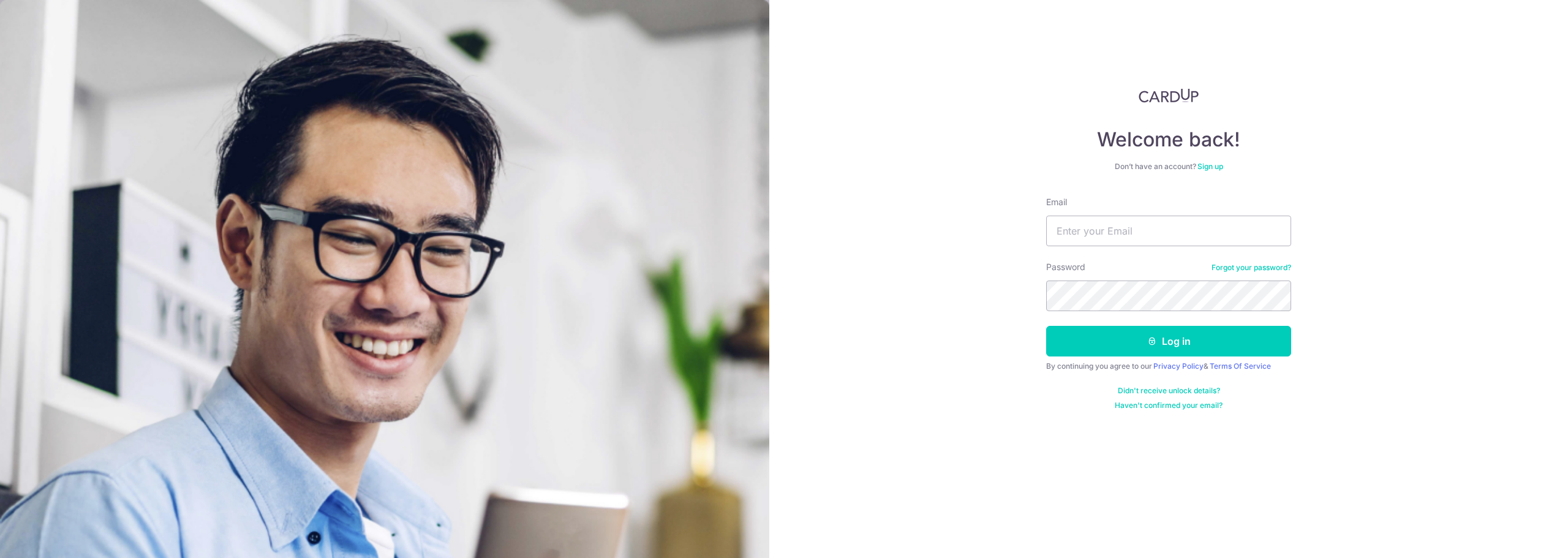
click at [1095, 235] on input "Email" at bounding box center [1168, 231] width 245 height 31
type input "[EMAIL_ADDRESS][DOMAIN_NAME]"
click at [1205, 346] on button "Log in" at bounding box center [1168, 341] width 245 height 31
